Goal: Check status: Check status

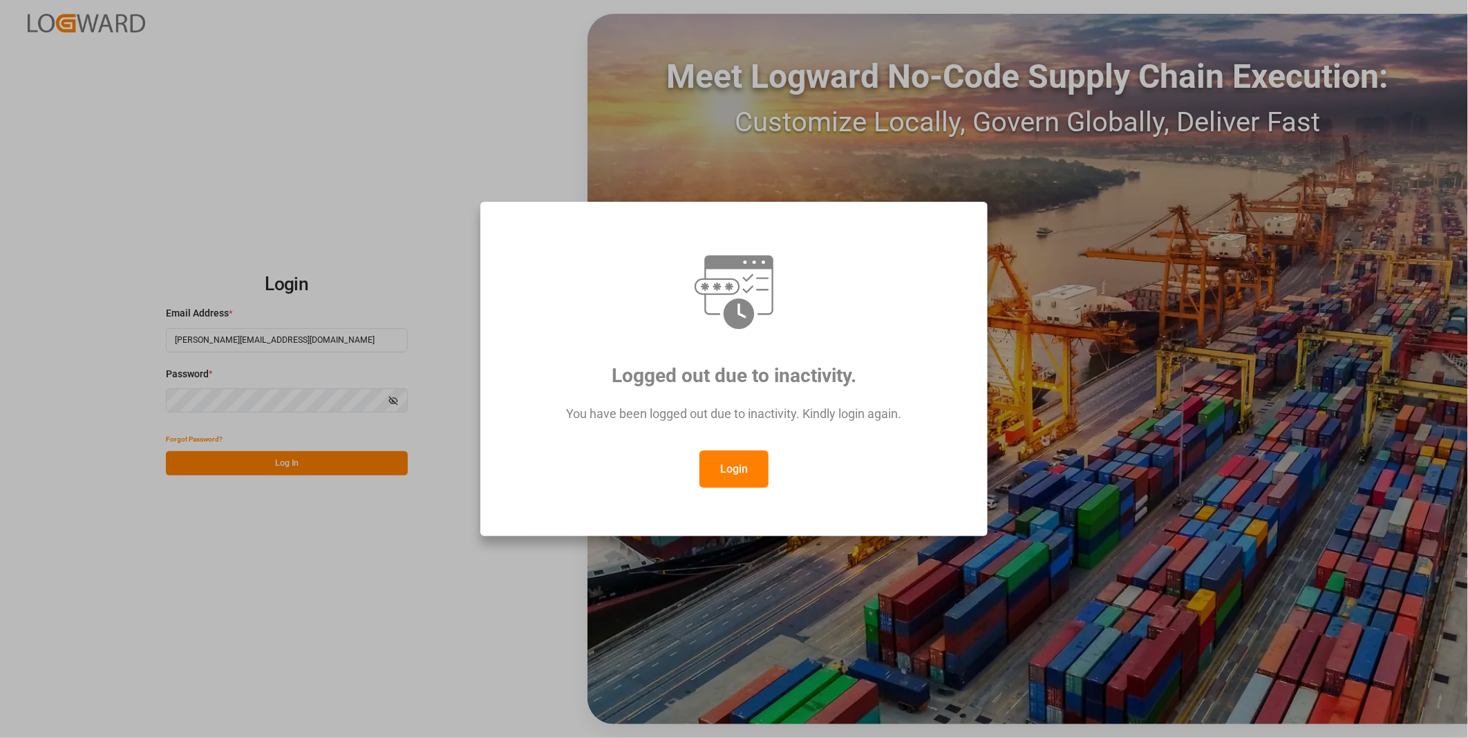
click at [758, 449] on div "You have been logged out due to inactivity. Kindly login again." at bounding box center [734, 421] width 456 height 60
click at [741, 467] on button "Login" at bounding box center [734, 469] width 69 height 37
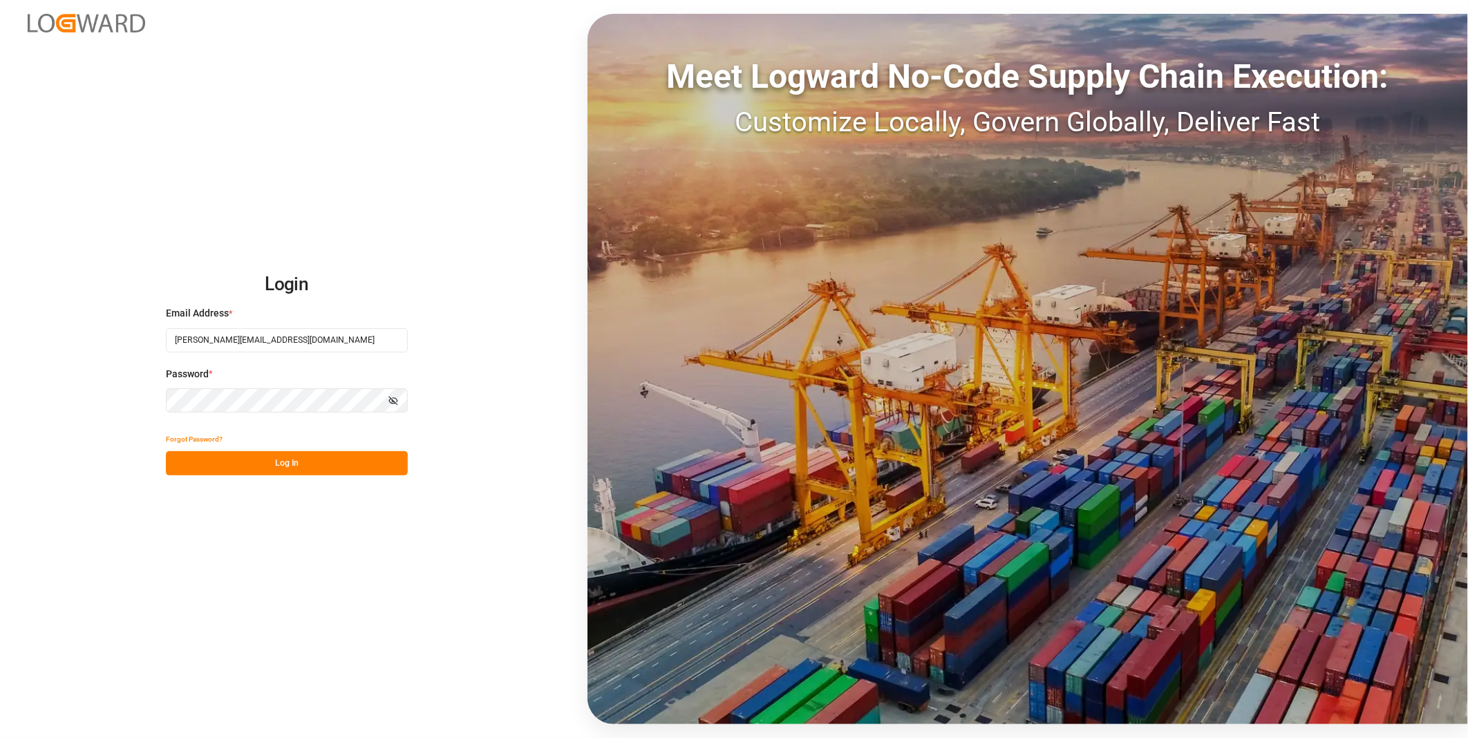
click at [350, 462] on button "Log In" at bounding box center [287, 463] width 242 height 24
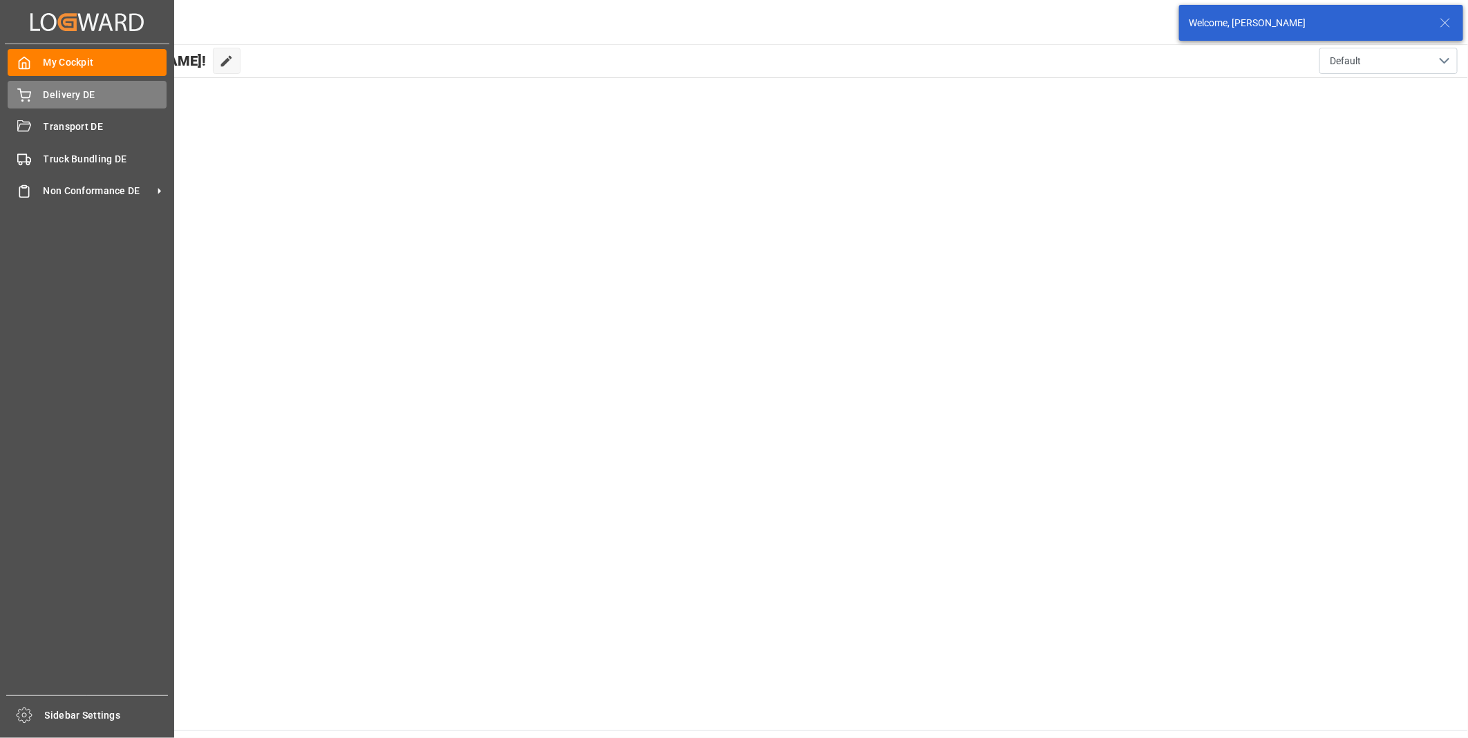
click at [47, 88] on span "Delivery DE" at bounding box center [106, 95] width 124 height 15
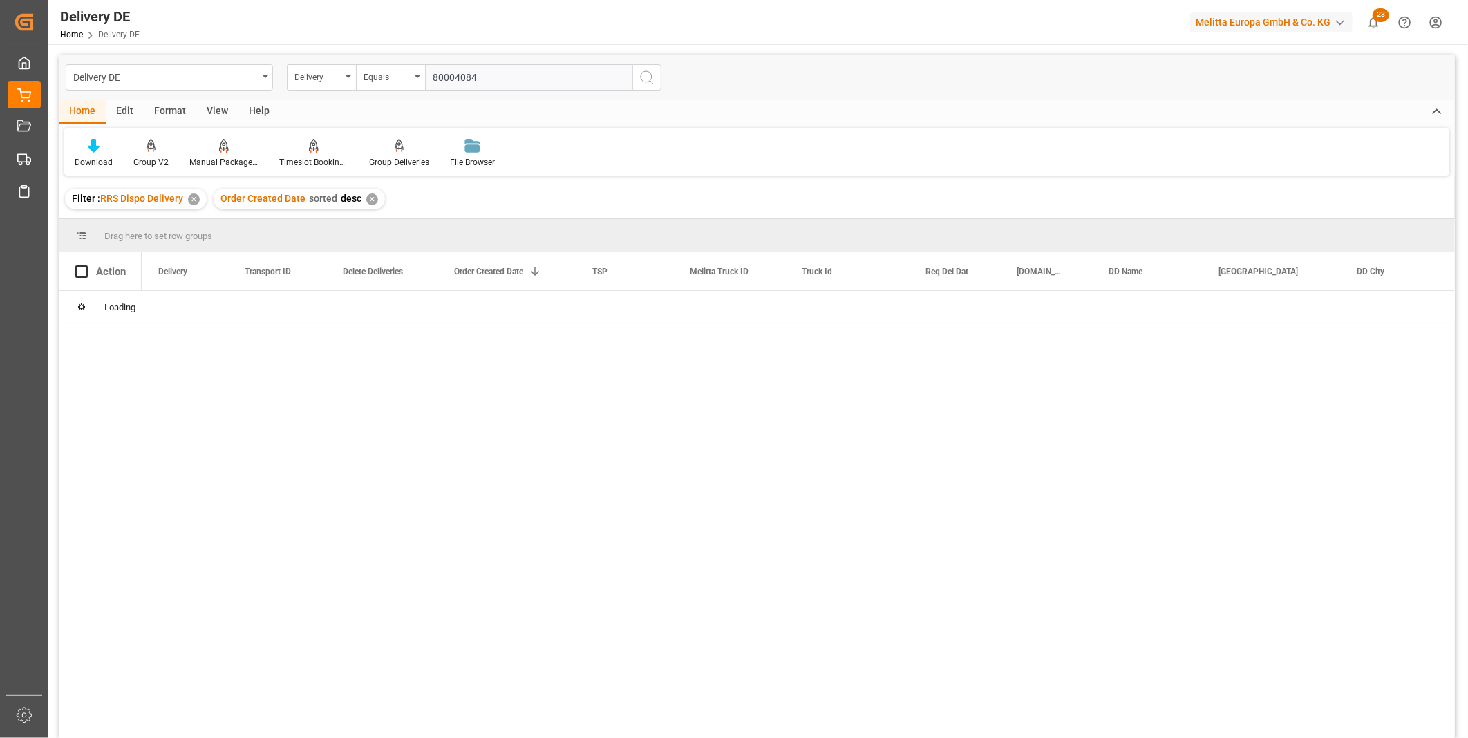
type input "80004084"
click at [634, 73] on button "search button" at bounding box center [647, 77] width 29 height 26
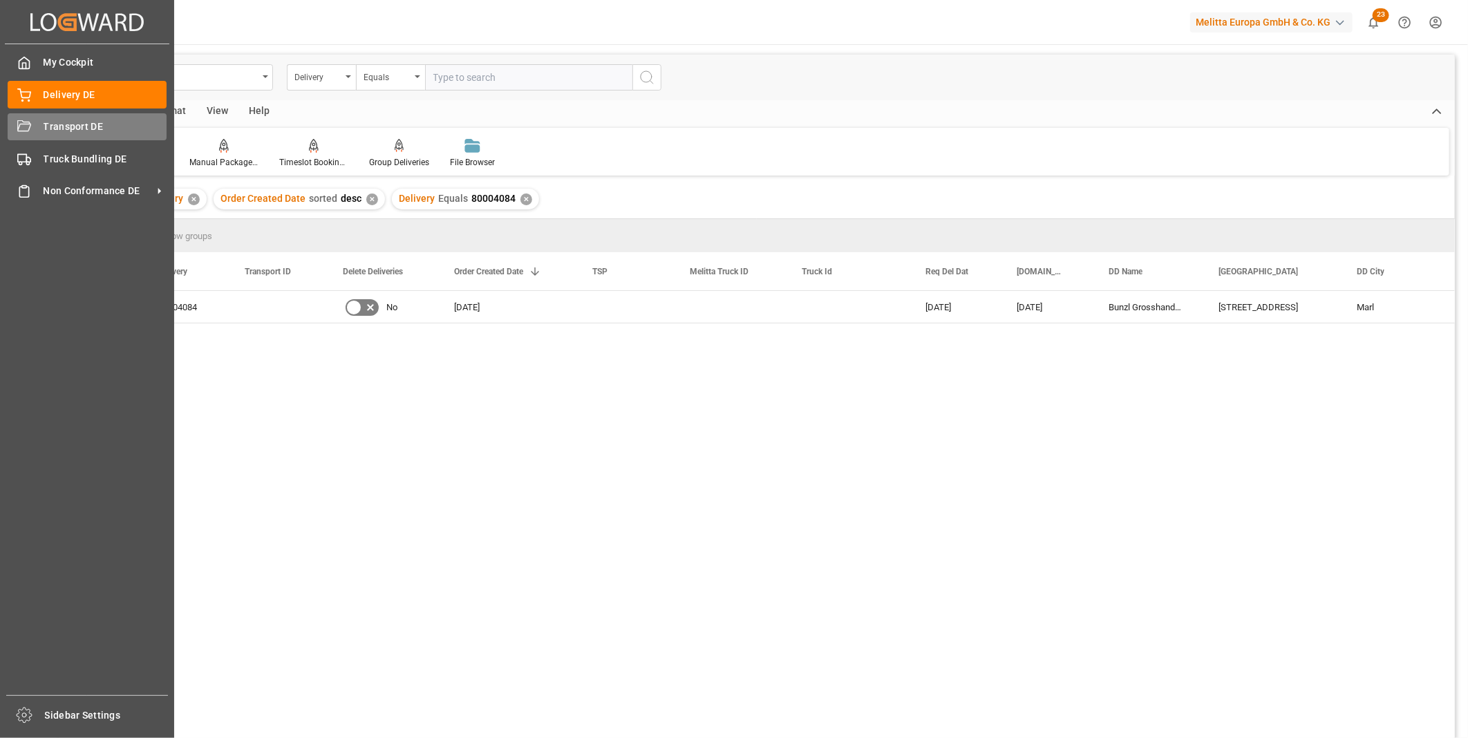
click at [42, 120] on div "Transport DE Transport DE" at bounding box center [87, 126] width 159 height 27
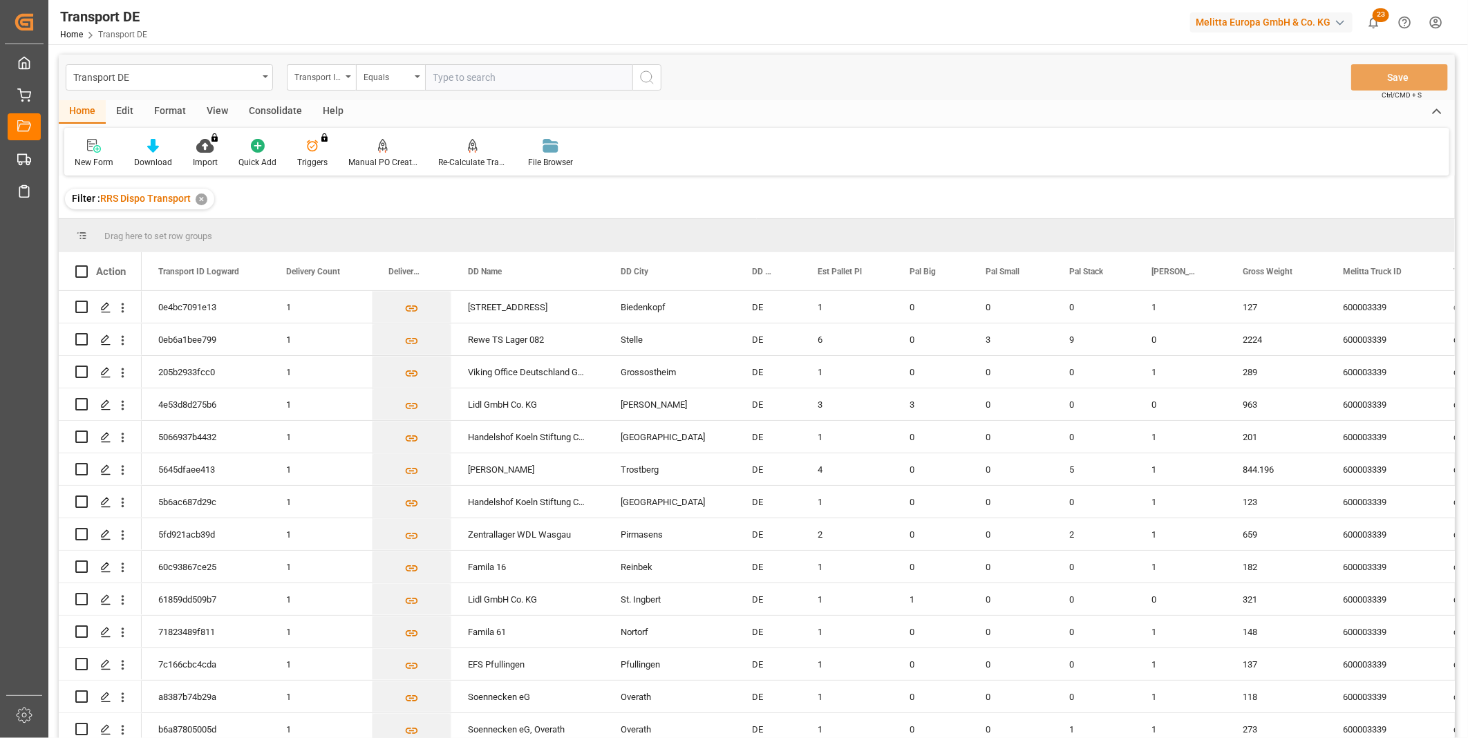
click at [287, 102] on div "Consolidate" at bounding box center [275, 112] width 74 height 24
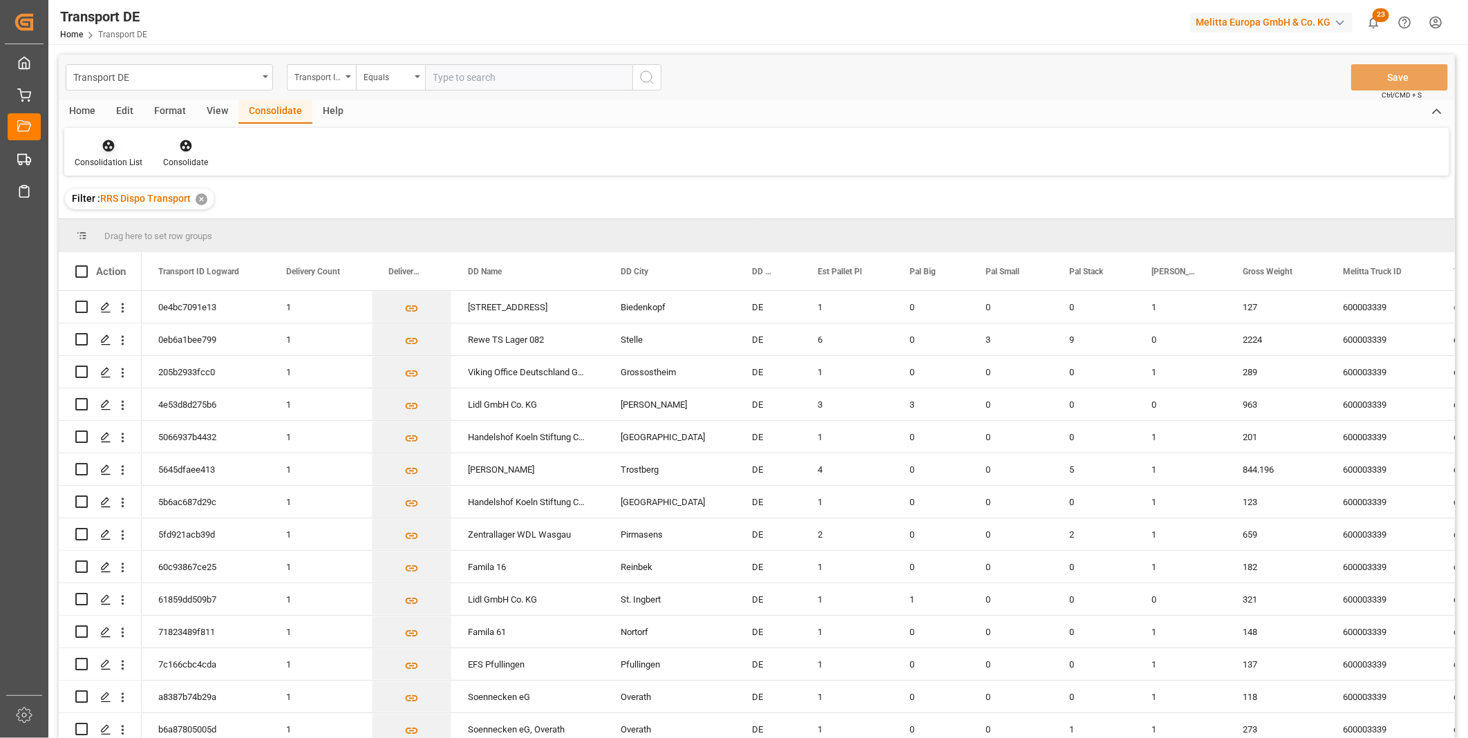
click at [112, 154] on div "Consolidation List" at bounding box center [108, 153] width 88 height 30
click at [175, 254] on div "Truck Bundling RRS Dispo Export" at bounding box center [158, 252] width 144 height 15
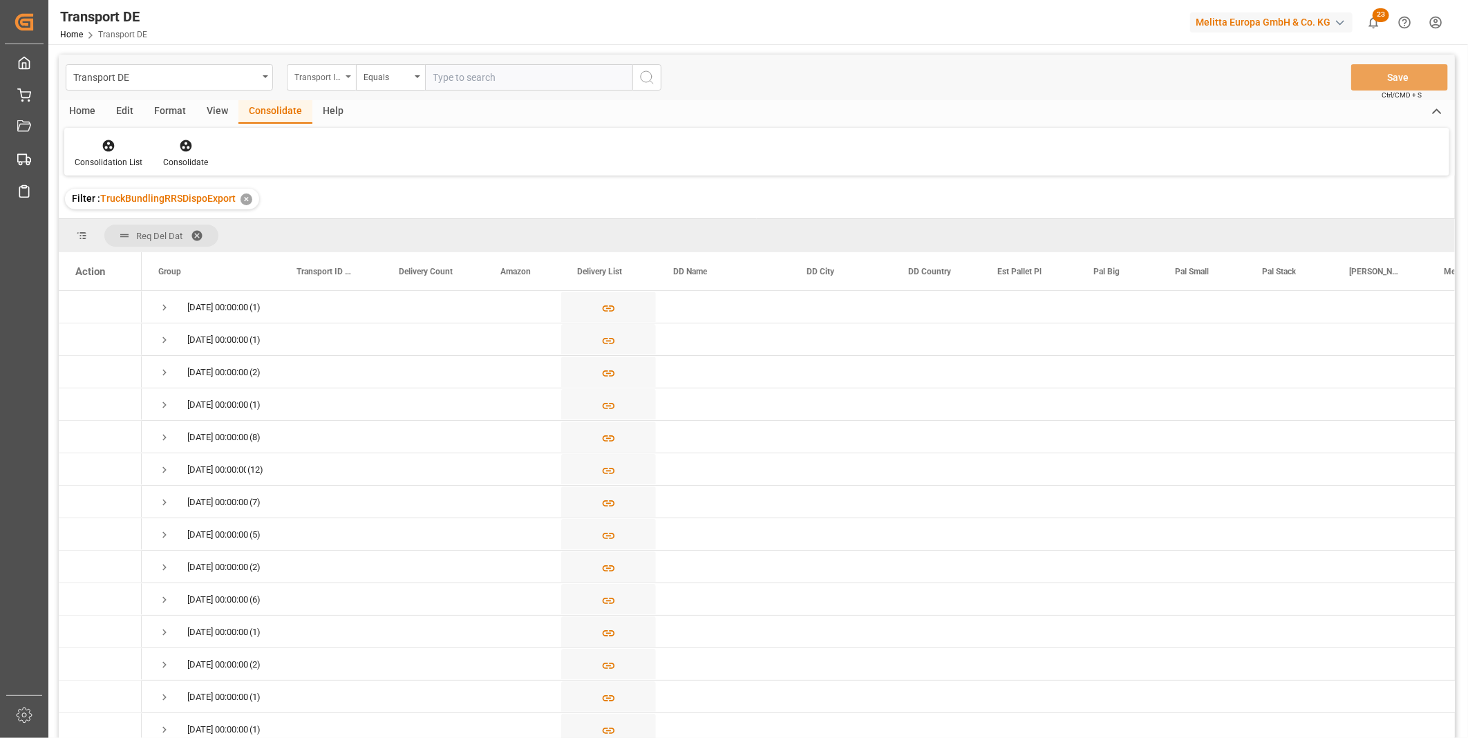
click at [319, 68] on div "Transport ID Logward" at bounding box center [317, 76] width 47 height 16
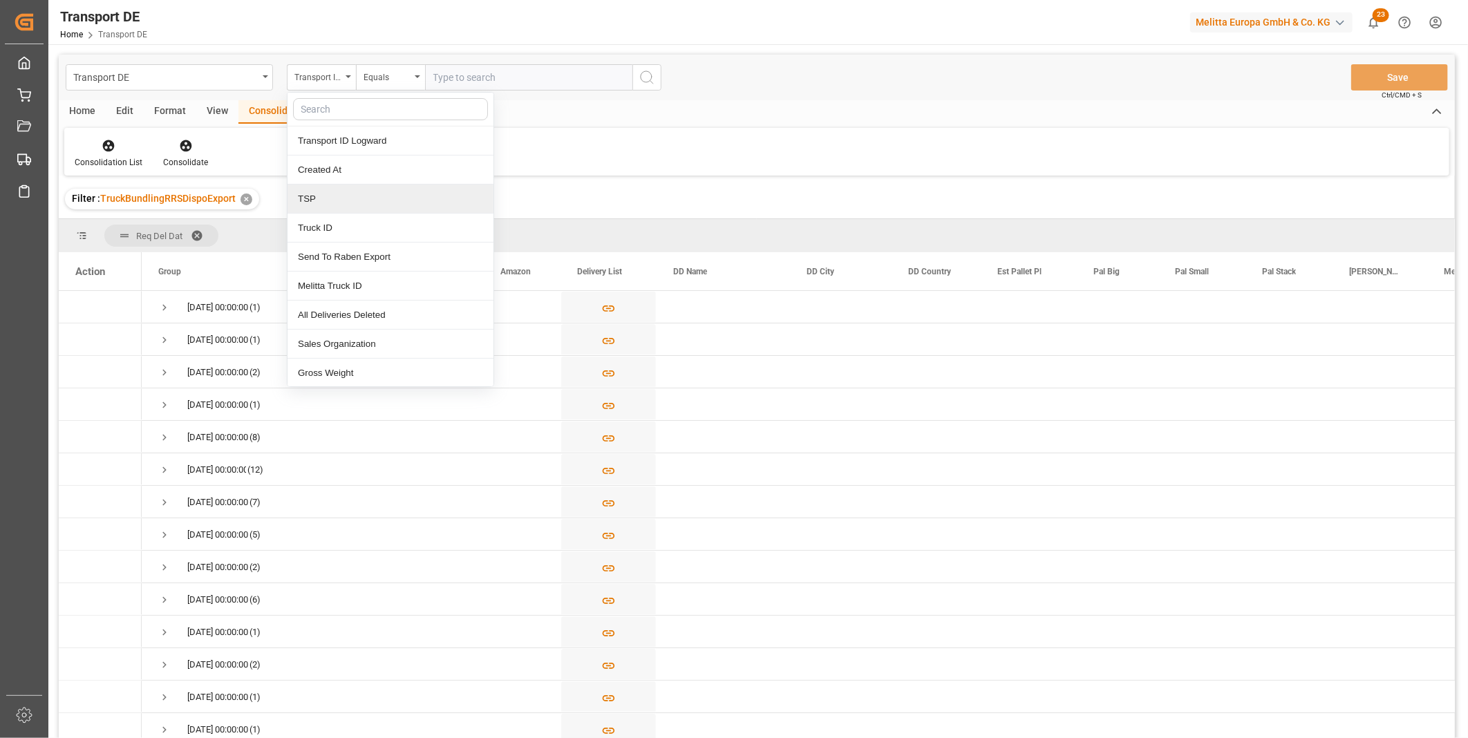
click at [340, 189] on div "TSP" at bounding box center [391, 199] width 206 height 29
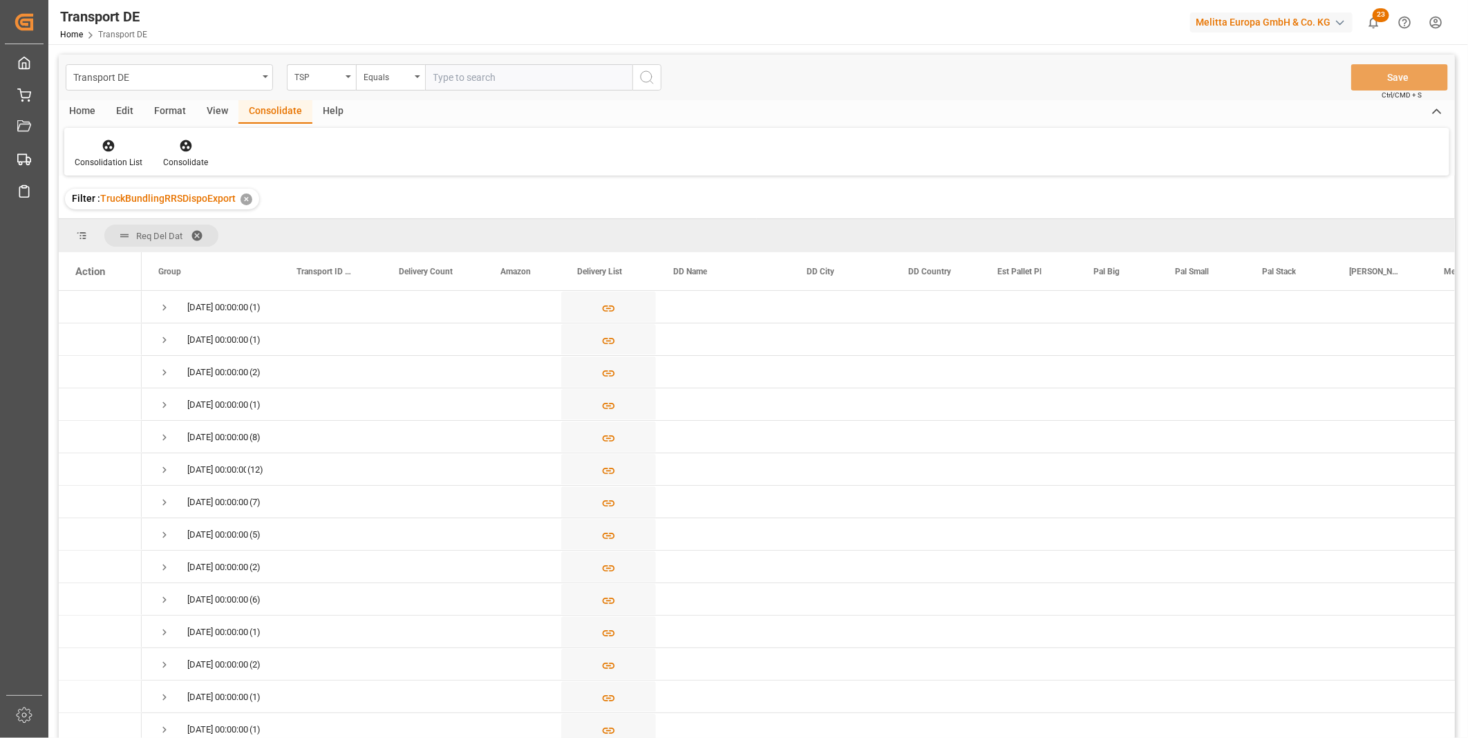
click at [503, 64] on input "text" at bounding box center [528, 77] width 207 height 26
type input "DACHSER COF FOODSERVICE"
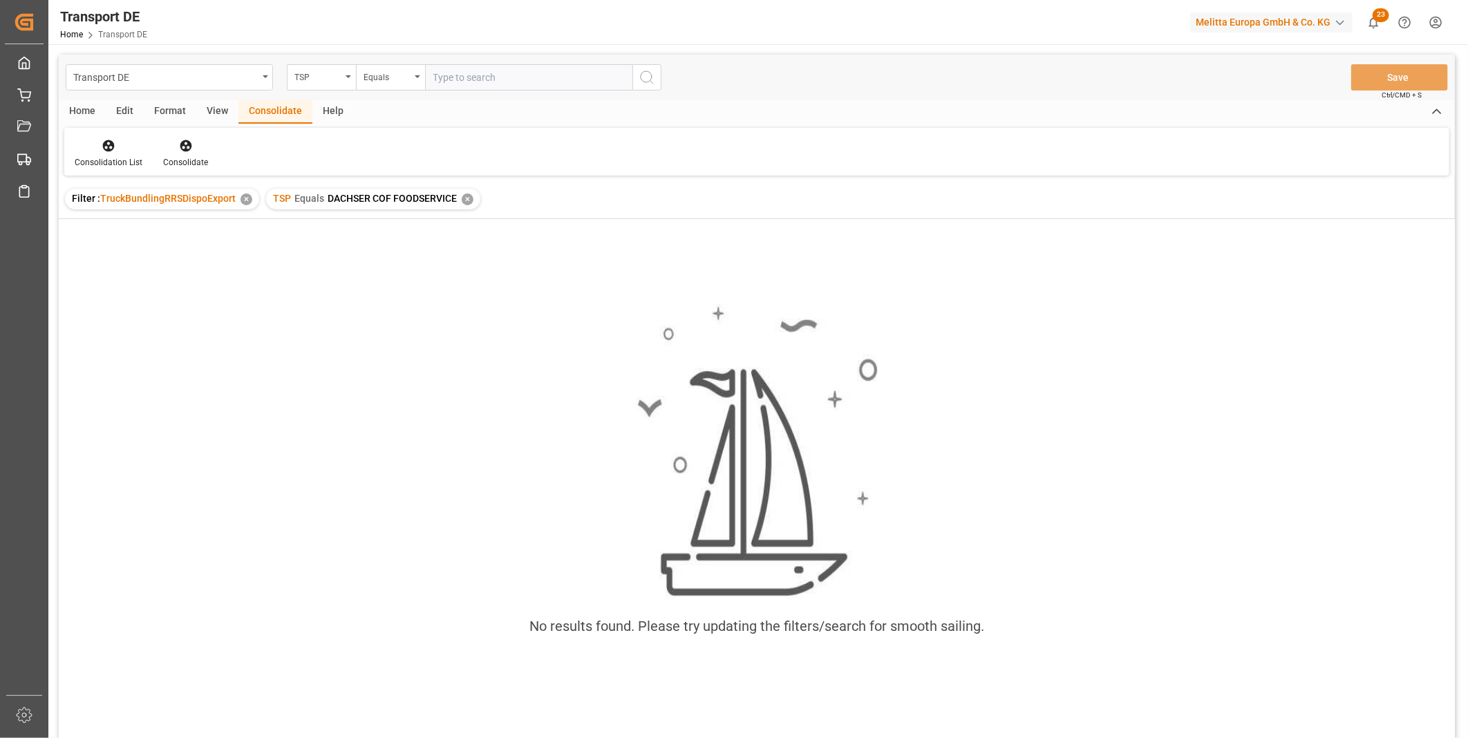
click at [465, 203] on div "✕" at bounding box center [468, 200] width 12 height 12
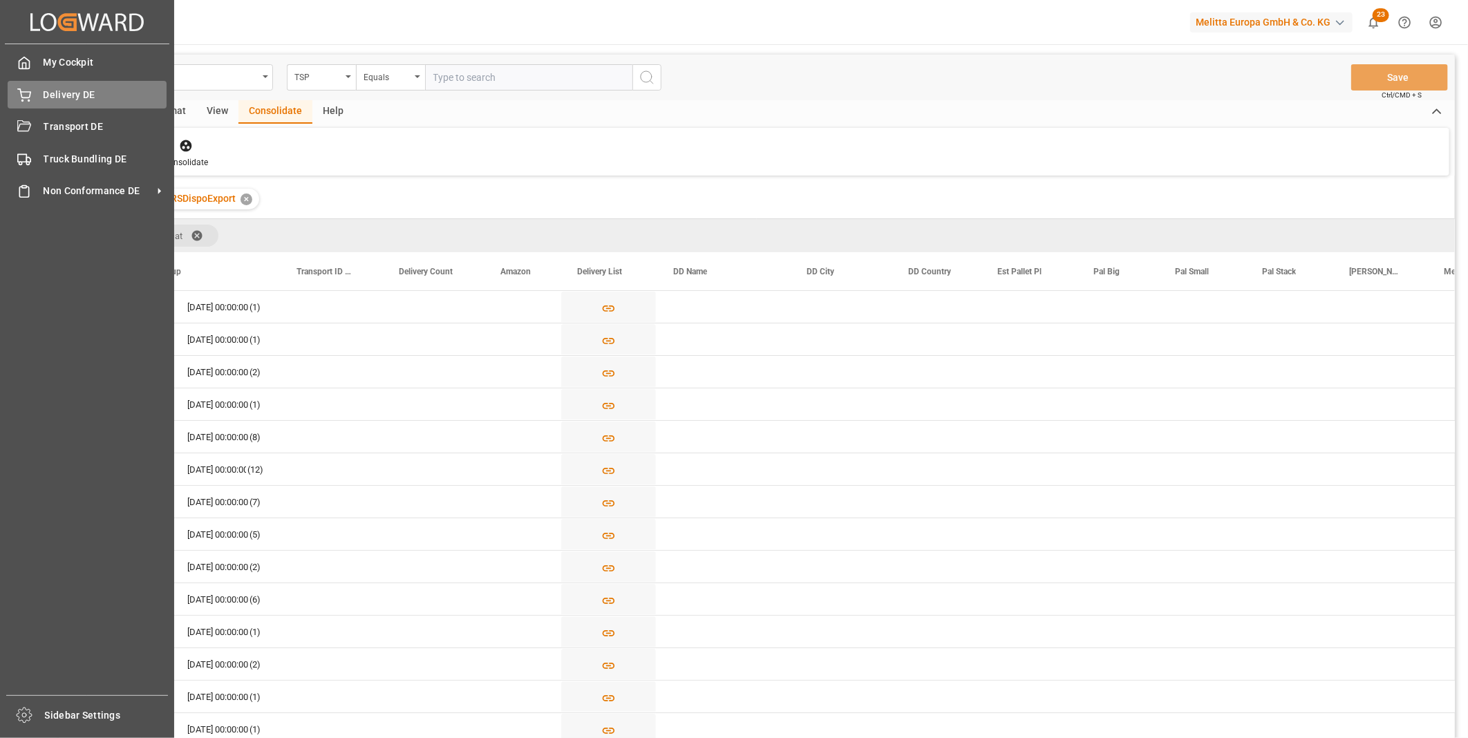
click at [25, 97] on icon at bounding box center [24, 93] width 12 height 9
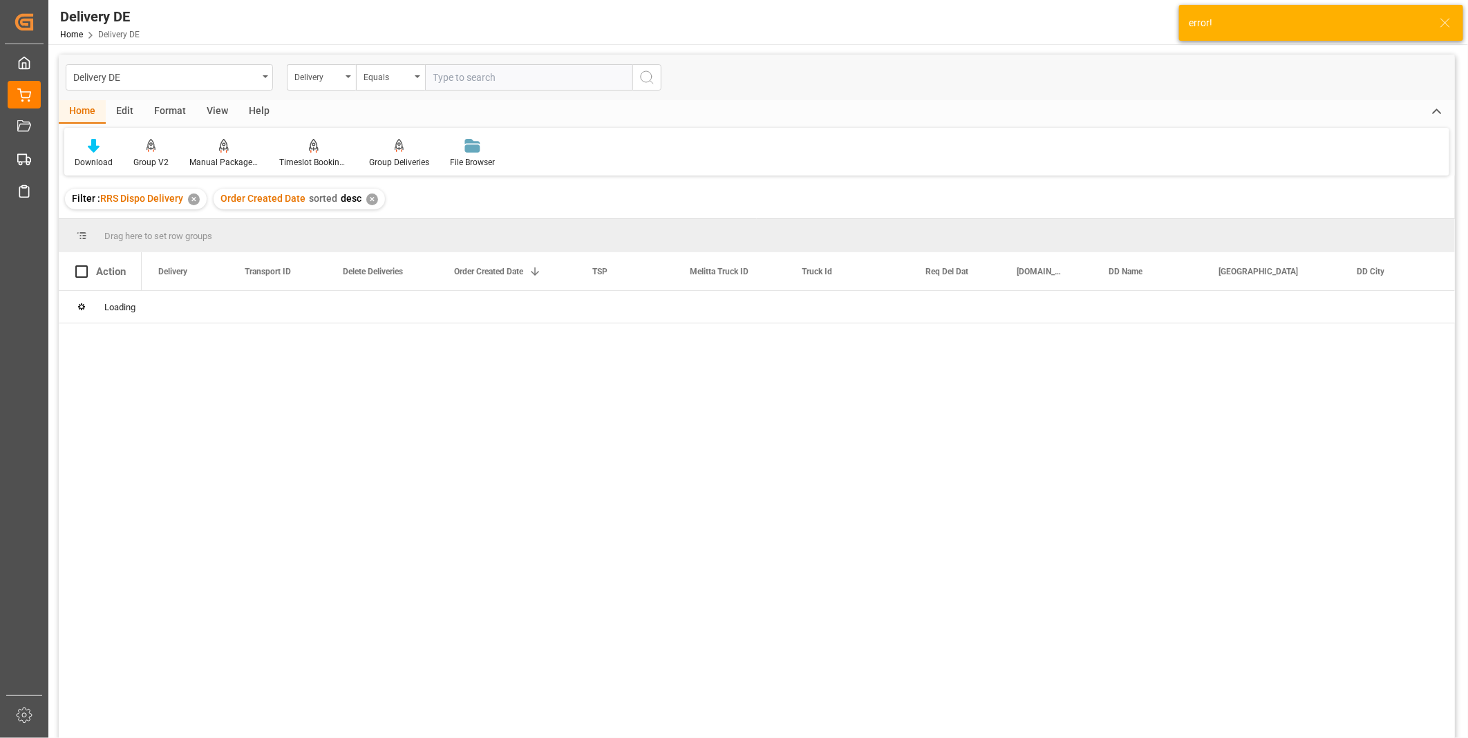
click at [521, 72] on input "text" at bounding box center [528, 77] width 207 height 26
paste input "80004084"
click at [542, 75] on input "80004084" at bounding box center [528, 77] width 207 height 26
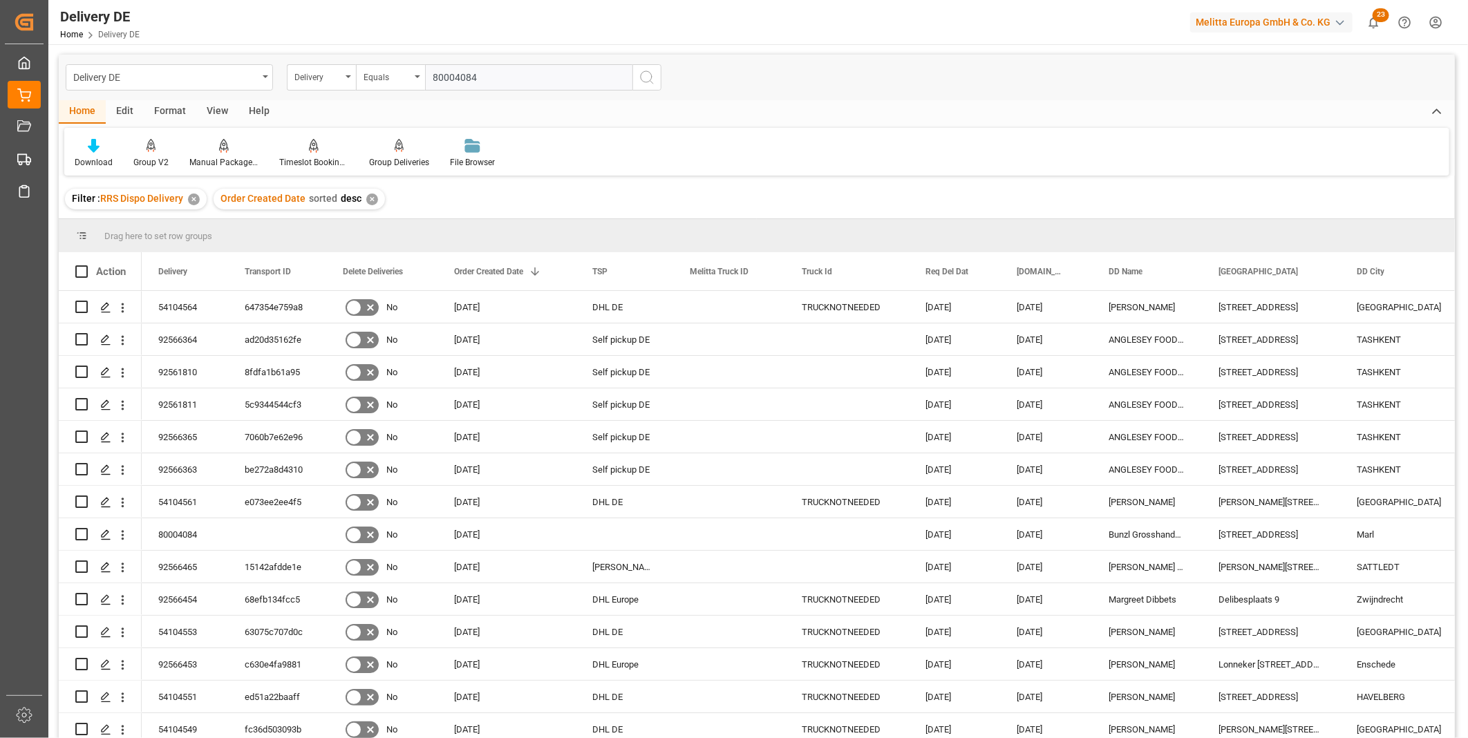
paste input "80004084"
type input "80004084"
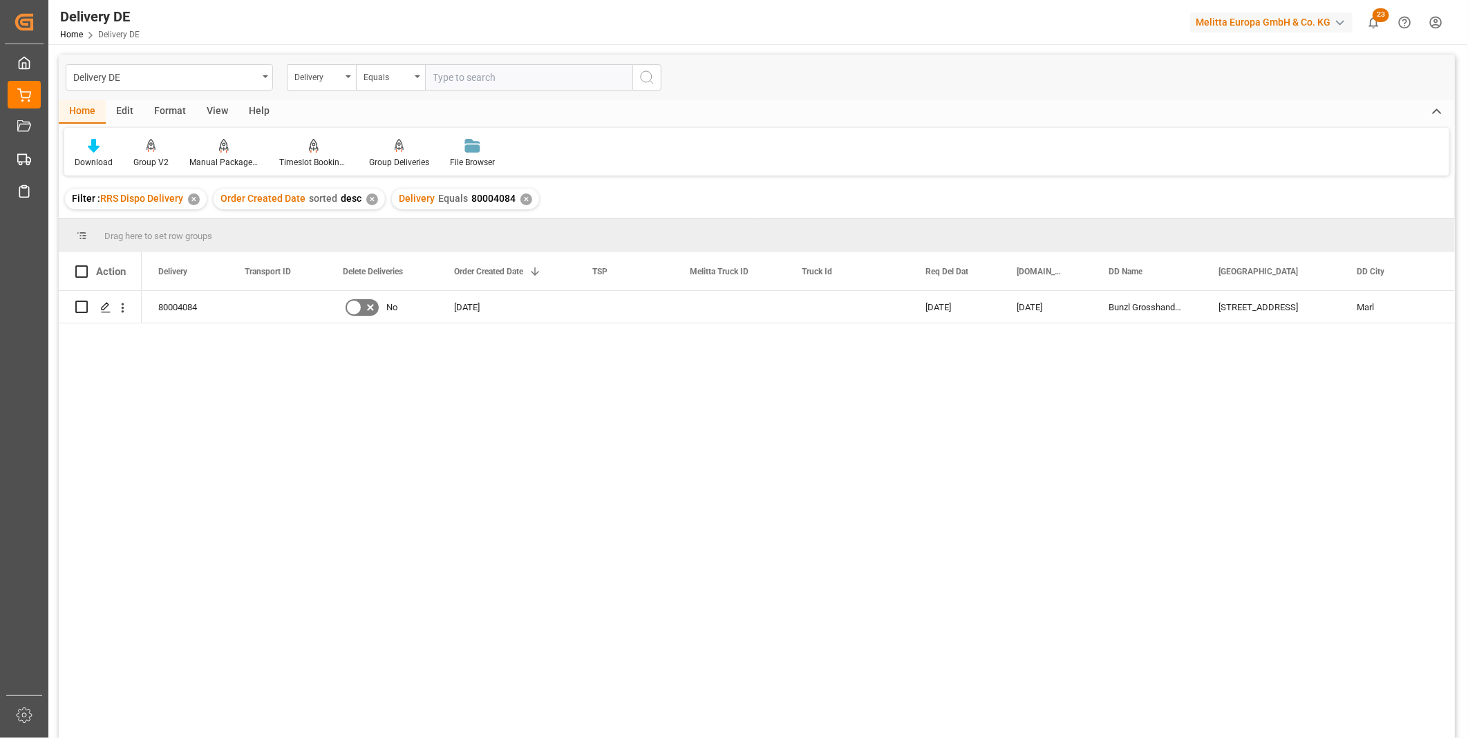
scroll to position [77, 0]
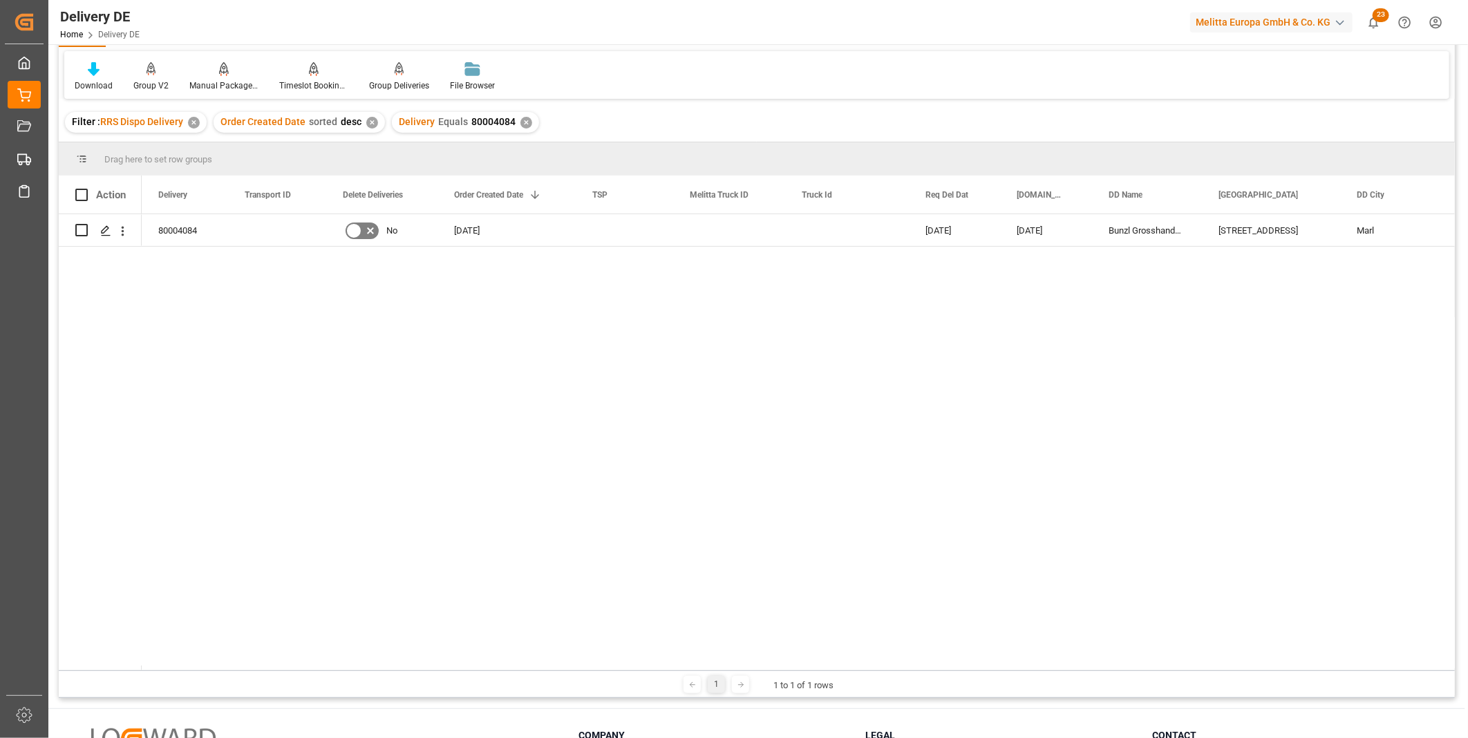
drag, startPoint x: 760, startPoint y: 666, endPoint x: 852, endPoint y: 657, distance: 92.3
click at [852, 657] on div "Action Delivery Transport ID Delete Deliveries 1 TSP" at bounding box center [757, 423] width 1396 height 495
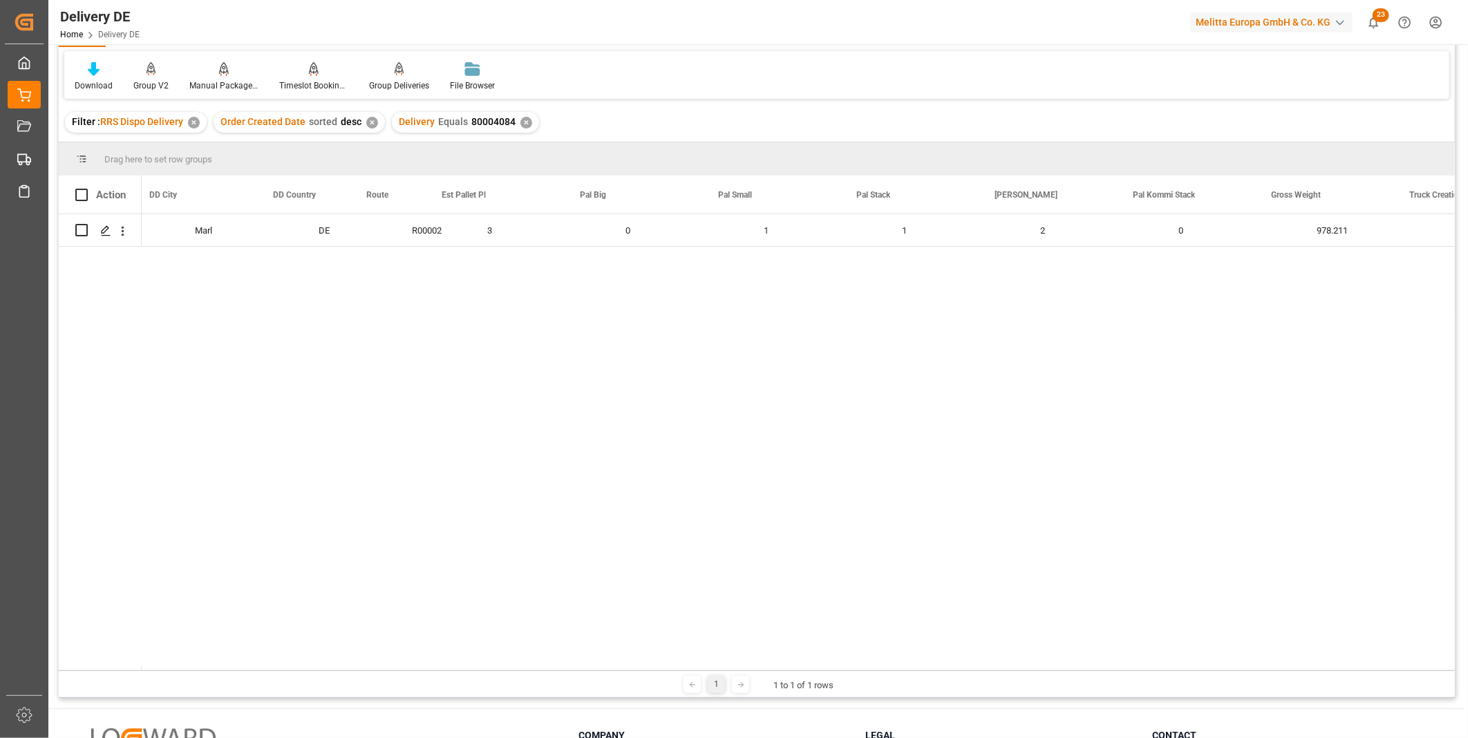
scroll to position [0, 1213]
